Goal: Task Accomplishment & Management: Use online tool/utility

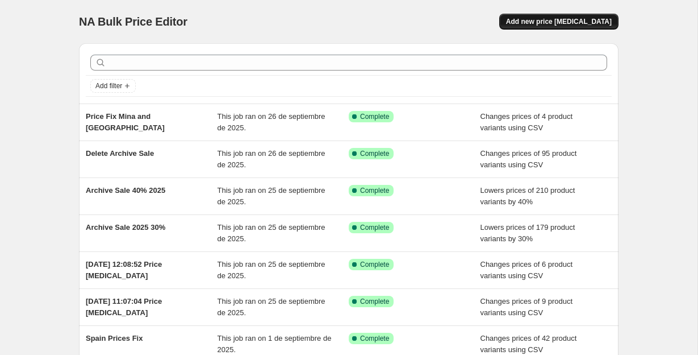
click at [582, 26] on button "Add new price [MEDICAL_DATA]" at bounding box center [558, 22] width 119 height 16
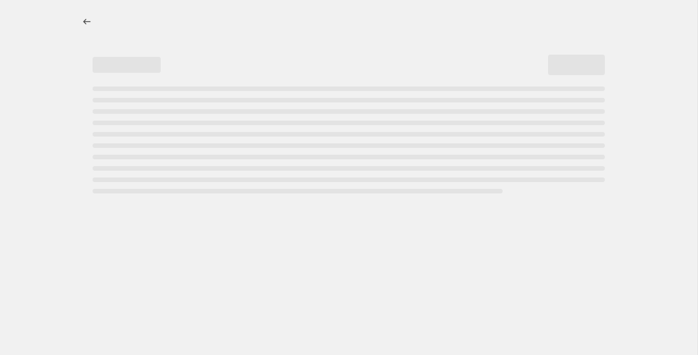
select select "percentage"
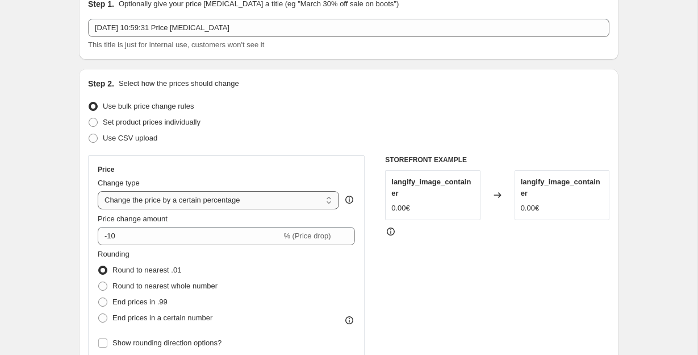
scroll to position [50, 0]
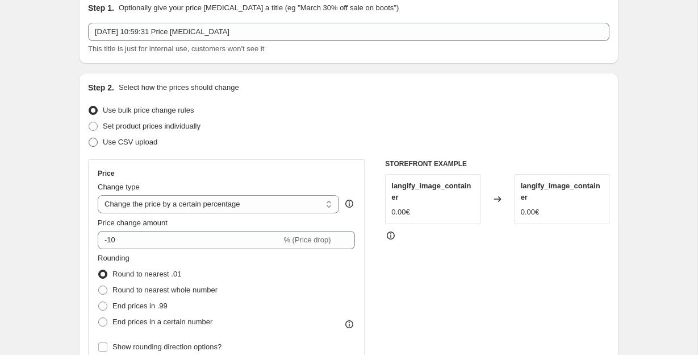
click at [89, 143] on span at bounding box center [93, 141] width 9 height 9
click at [89, 138] on input "Use CSV upload" at bounding box center [89, 137] width 1 height 1
radio input "true"
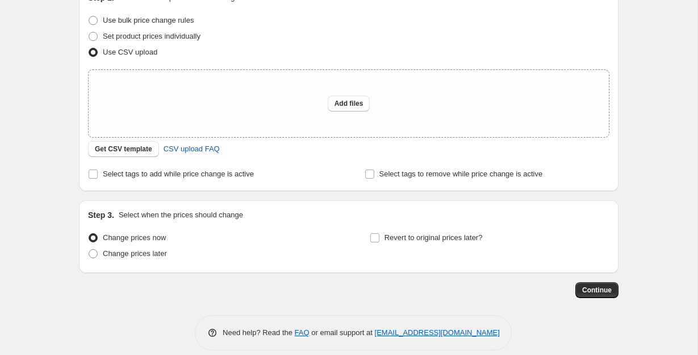
scroll to position [140, 0]
click at [122, 148] on span "Get CSV template" at bounding box center [123, 148] width 57 height 9
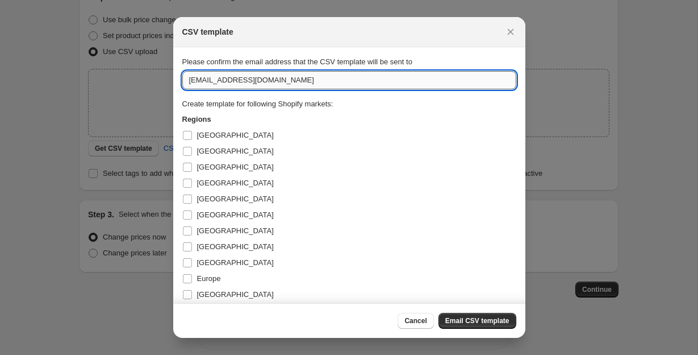
click at [199, 80] on input "[EMAIL_ADDRESS][DOMAIN_NAME]" at bounding box center [349, 80] width 334 height 18
type input "[PERSON_NAME][EMAIL_ADDRESS][PERSON_NAME][DOMAIN_NAME]"
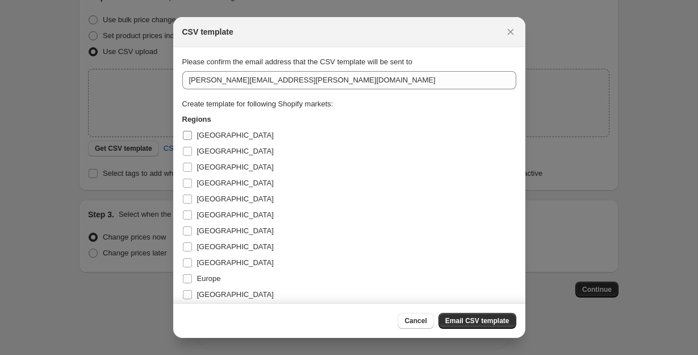
click at [186, 134] on input "[GEOGRAPHIC_DATA]" at bounding box center [187, 135] width 9 height 9
checkbox input "true"
click at [186, 152] on input "[GEOGRAPHIC_DATA]" at bounding box center [187, 151] width 9 height 9
checkbox input "true"
click at [186, 166] on input "[GEOGRAPHIC_DATA]" at bounding box center [187, 166] width 9 height 9
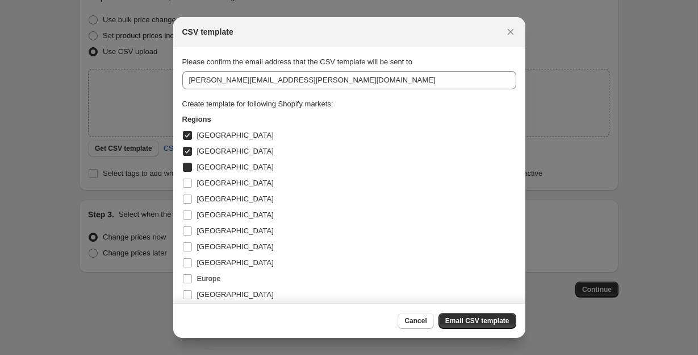
checkbox input "true"
click at [186, 185] on input "[GEOGRAPHIC_DATA]" at bounding box center [187, 182] width 9 height 9
checkbox input "true"
click at [186, 197] on input "[GEOGRAPHIC_DATA]" at bounding box center [187, 198] width 9 height 9
checkbox input "true"
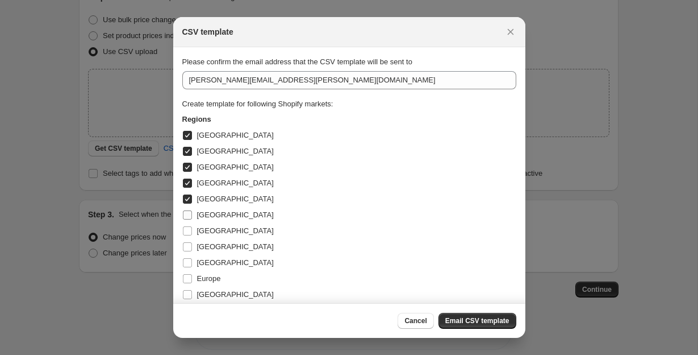
click at [186, 209] on label "[GEOGRAPHIC_DATA]" at bounding box center [227, 215] width 91 height 16
click at [186, 210] on input "[GEOGRAPHIC_DATA]" at bounding box center [187, 214] width 9 height 9
checkbox input "true"
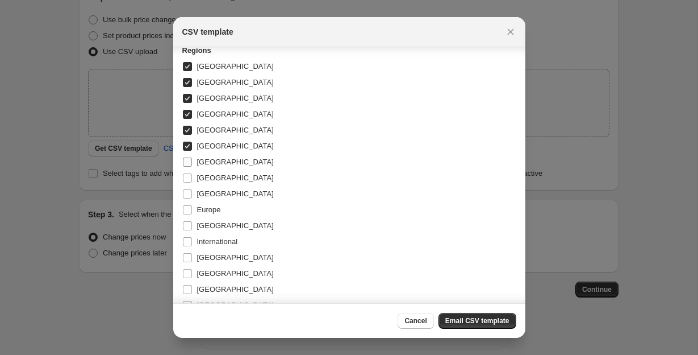
click at [187, 160] on input "[GEOGRAPHIC_DATA]" at bounding box center [187, 161] width 9 height 9
checkbox input "true"
click at [190, 181] on input "[GEOGRAPHIC_DATA]" at bounding box center [187, 177] width 9 height 9
checkbox input "true"
click at [184, 202] on label "Europe" at bounding box center [201, 210] width 39 height 16
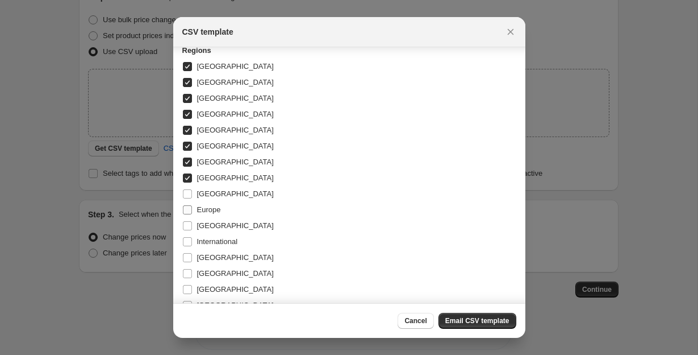
click at [184, 205] on input "Europe" at bounding box center [187, 209] width 9 height 9
checkbox input "true"
click at [185, 189] on span ":r2b:" at bounding box center [187, 194] width 10 height 10
click at [185, 189] on input "[GEOGRAPHIC_DATA]" at bounding box center [187, 193] width 9 height 9
checkbox input "true"
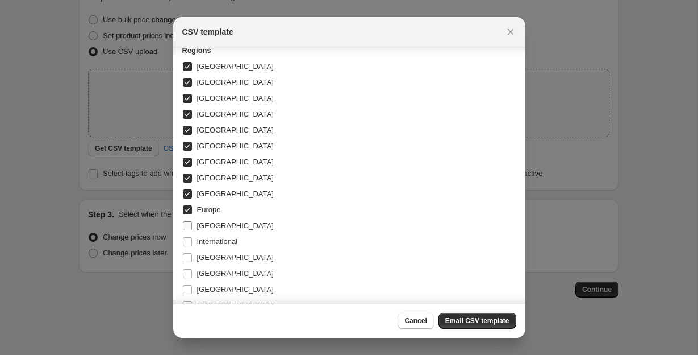
click at [189, 224] on input "[GEOGRAPHIC_DATA]" at bounding box center [187, 225] width 9 height 9
checkbox input "true"
click at [193, 244] on label "International" at bounding box center [210, 242] width 56 height 16
click at [192, 244] on input "International" at bounding box center [187, 241] width 9 height 9
checkbox input "true"
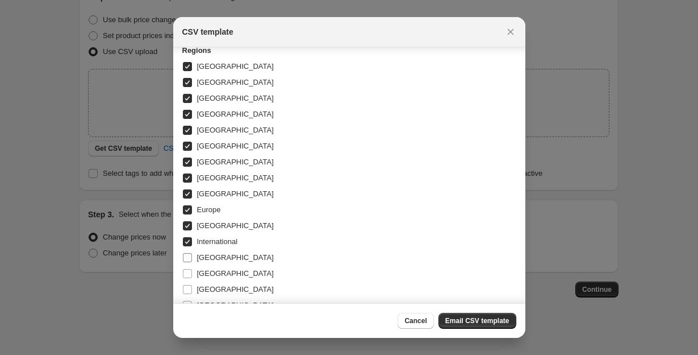
click at [188, 255] on input "[GEOGRAPHIC_DATA]" at bounding box center [187, 257] width 9 height 9
checkbox input "true"
click at [187, 269] on input "[GEOGRAPHIC_DATA]" at bounding box center [187, 273] width 9 height 9
checkbox input "true"
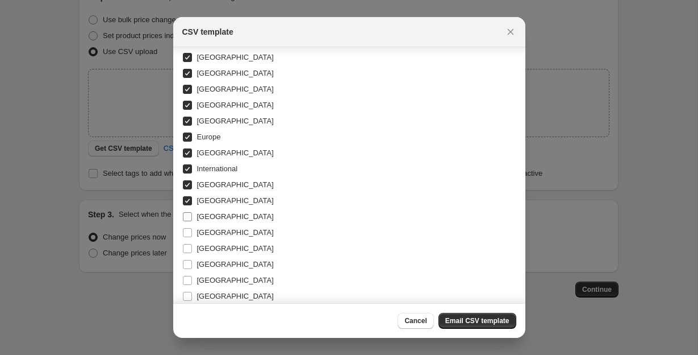
click at [187, 220] on input "[GEOGRAPHIC_DATA]" at bounding box center [187, 216] width 9 height 9
checkbox input "true"
click at [185, 234] on input "[GEOGRAPHIC_DATA]" at bounding box center [187, 232] width 9 height 9
checkbox input "true"
click at [185, 251] on input "[GEOGRAPHIC_DATA]" at bounding box center [187, 248] width 9 height 9
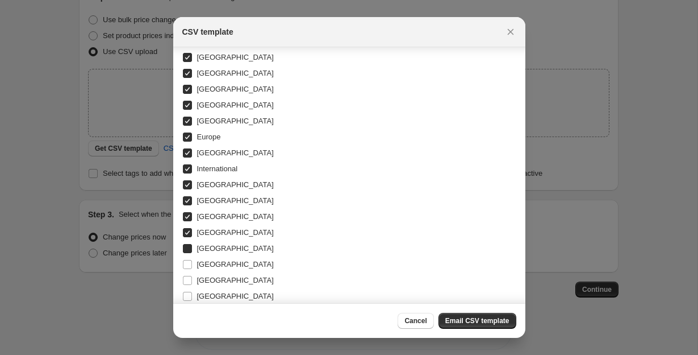
checkbox input "true"
click at [186, 266] on input "[GEOGRAPHIC_DATA]" at bounding box center [187, 264] width 9 height 9
checkbox input "true"
click at [186, 283] on input "[GEOGRAPHIC_DATA]" at bounding box center [187, 280] width 9 height 9
checkbox input "true"
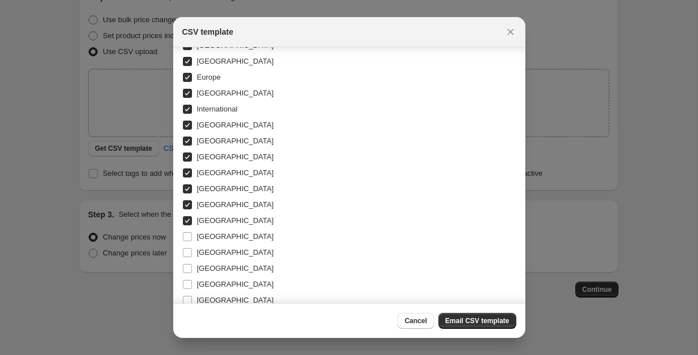
scroll to position [202, 0]
click at [187, 235] on input "[GEOGRAPHIC_DATA]" at bounding box center [187, 235] width 9 height 9
checkbox input "true"
click at [187, 245] on label "[GEOGRAPHIC_DATA]" at bounding box center [227, 252] width 91 height 16
click at [187, 247] on input "[GEOGRAPHIC_DATA]" at bounding box center [187, 251] width 9 height 9
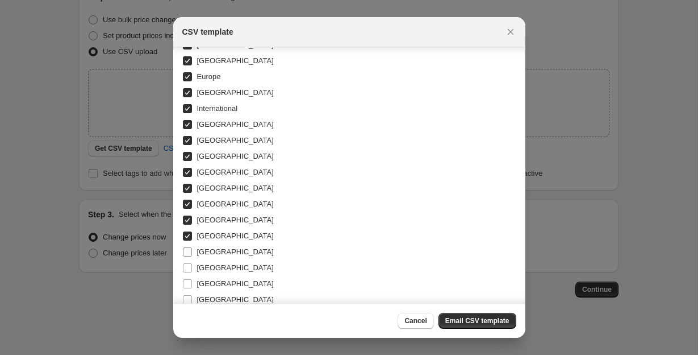
checkbox input "true"
click at [187, 263] on input "[GEOGRAPHIC_DATA]" at bounding box center [187, 267] width 9 height 9
checkbox input "true"
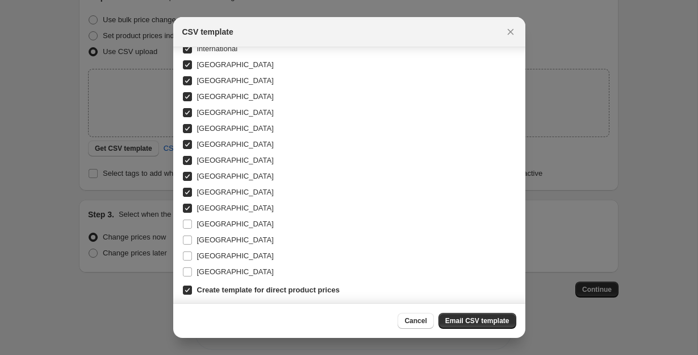
scroll to position [262, 0]
click at [184, 241] on input "[GEOGRAPHIC_DATA]" at bounding box center [187, 238] width 9 height 9
checkbox input "true"
click at [184, 254] on input "[GEOGRAPHIC_DATA]" at bounding box center [187, 254] width 9 height 9
checkbox input "true"
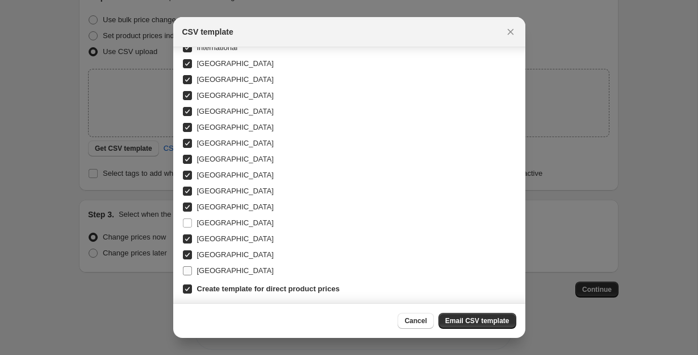
click at [184, 268] on input "[GEOGRAPHIC_DATA]" at bounding box center [187, 270] width 9 height 9
checkbox input "true"
click at [467, 321] on span "Email CSV template" at bounding box center [477, 320] width 64 height 9
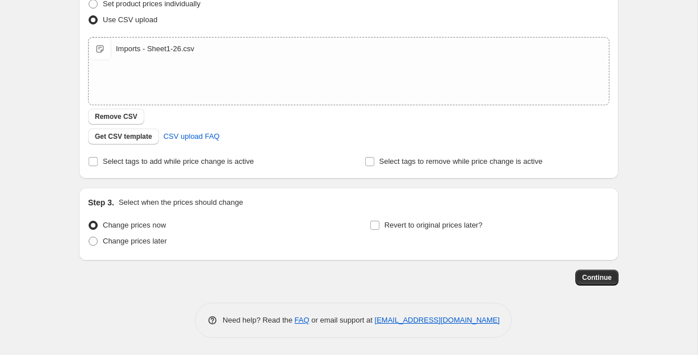
scroll to position [172, 0]
click at [592, 274] on span "Continue" at bounding box center [597, 277] width 30 height 9
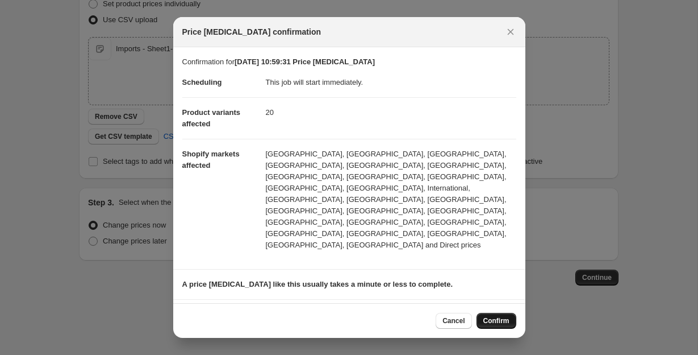
click at [491, 320] on span "Confirm" at bounding box center [497, 320] width 26 height 9
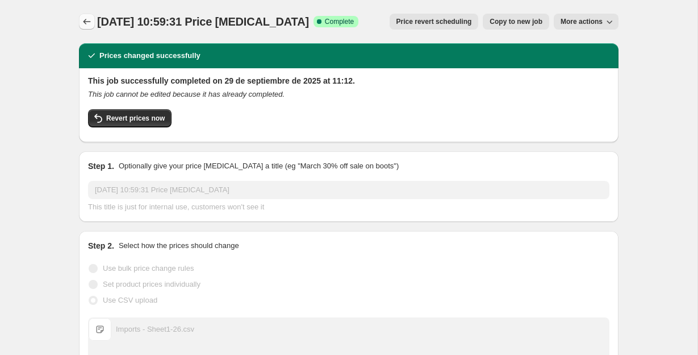
click at [86, 23] on icon "Price change jobs" at bounding box center [86, 21] width 11 height 11
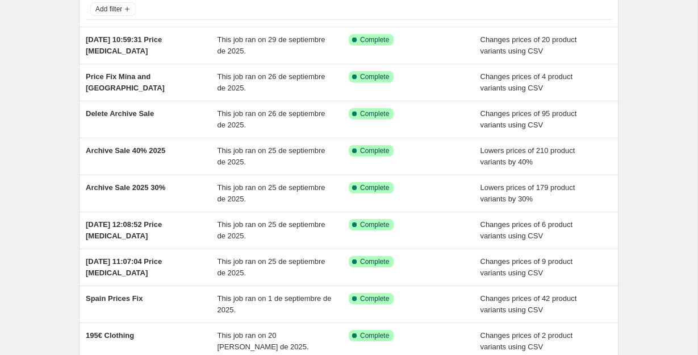
scroll to position [83, 0]
